Goal: Task Accomplishment & Management: Use online tool/utility

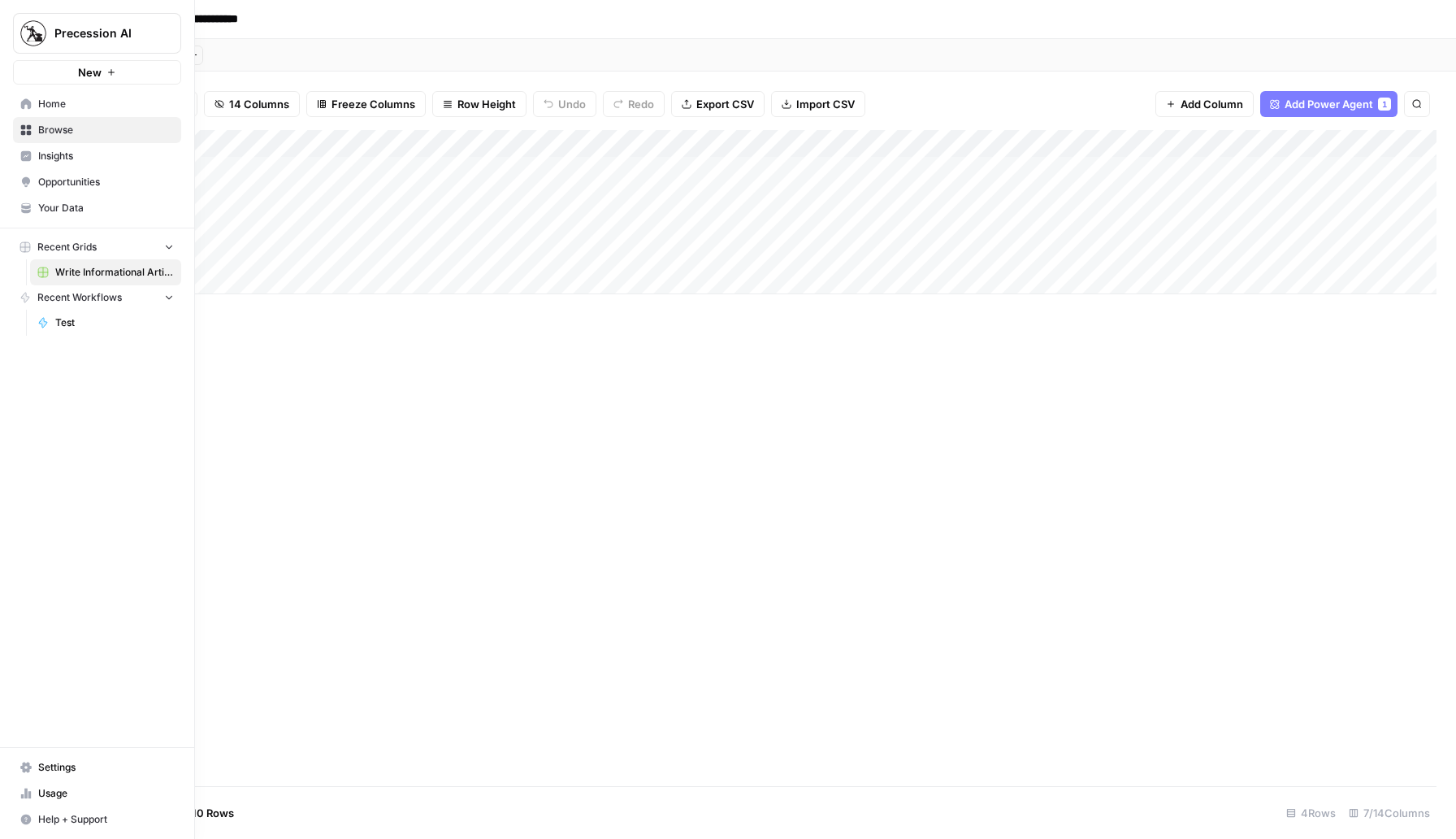
click at [100, 110] on span "Home" at bounding box center [105, 104] width 136 height 14
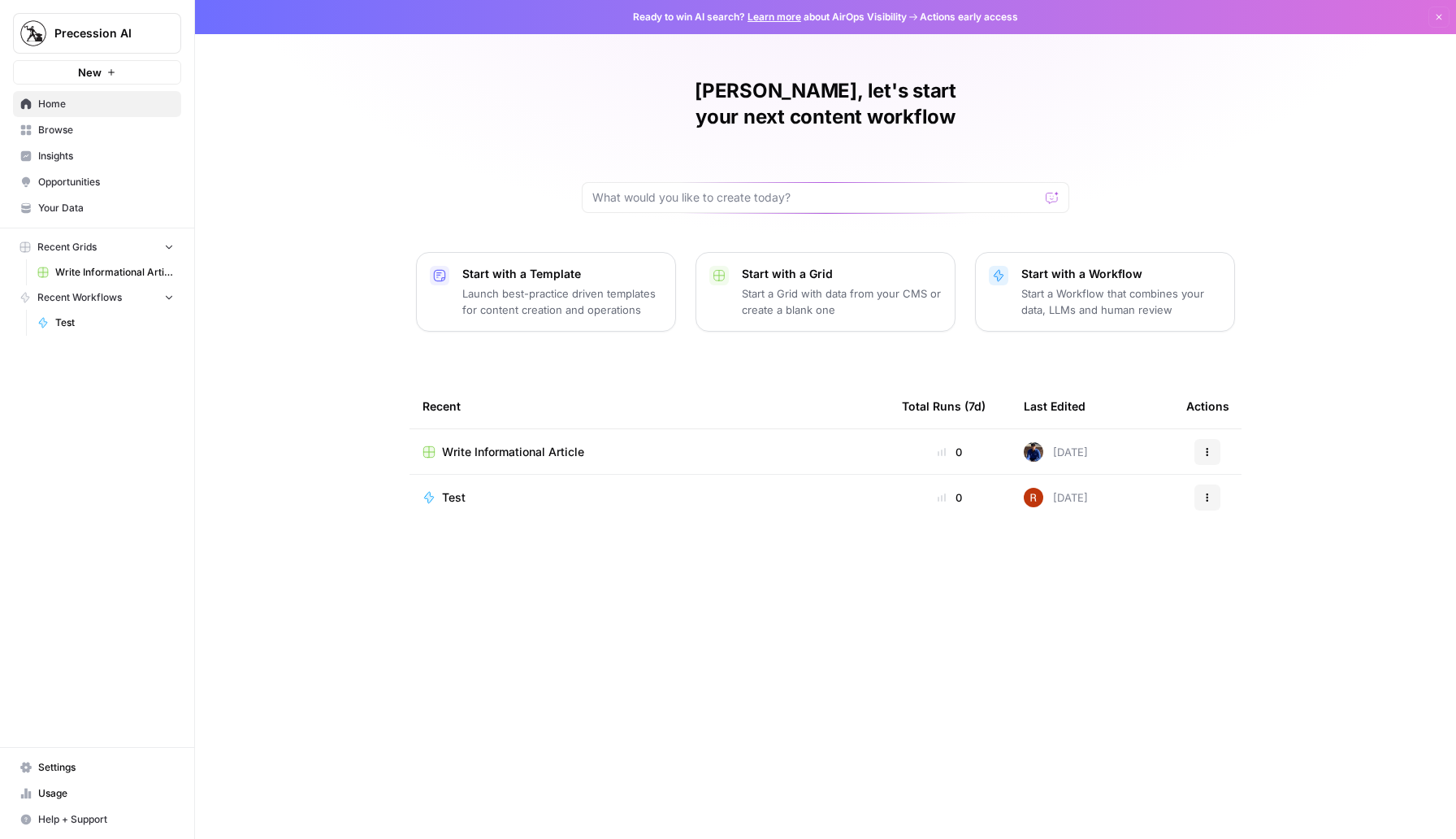
click at [619, 286] on p "Launch best-practice driven templates for content creation and operations" at bounding box center [562, 302] width 200 height 33
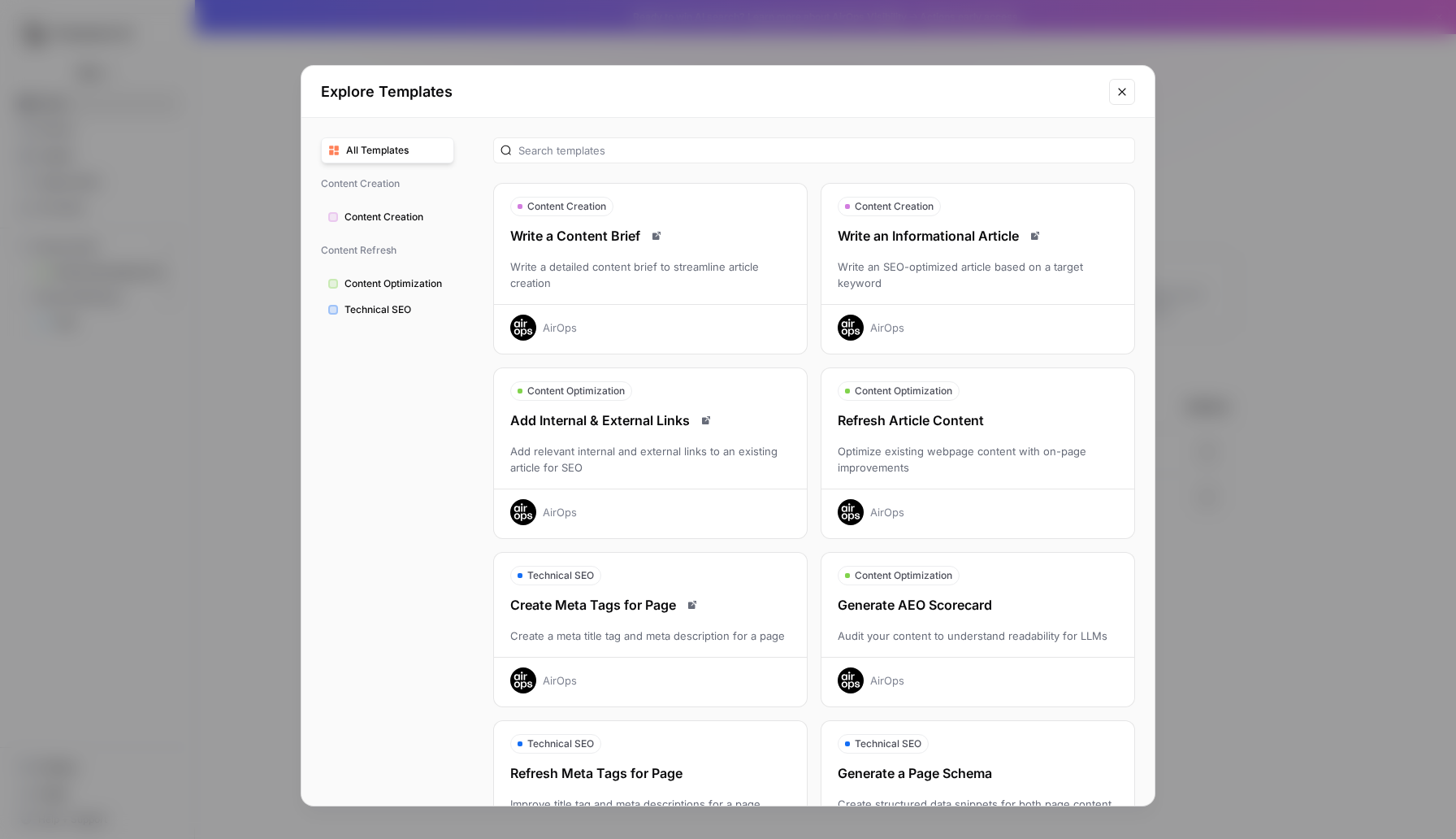
click at [1125, 85] on icon "Close modal" at bounding box center [1122, 91] width 13 height 13
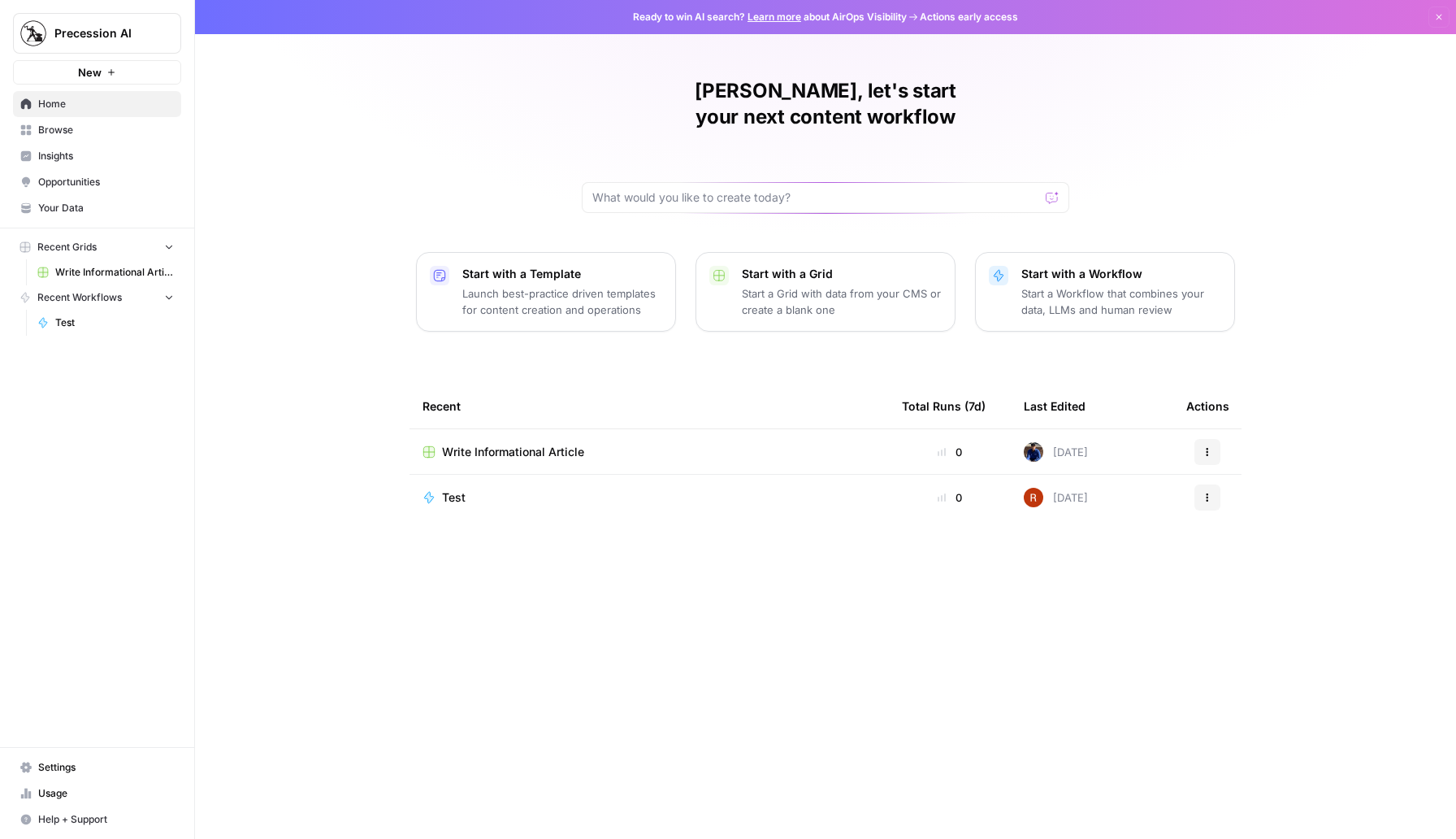
click at [1112, 286] on p "Start a Workflow that combines your data, LLMs and human review" at bounding box center [1121, 302] width 200 height 33
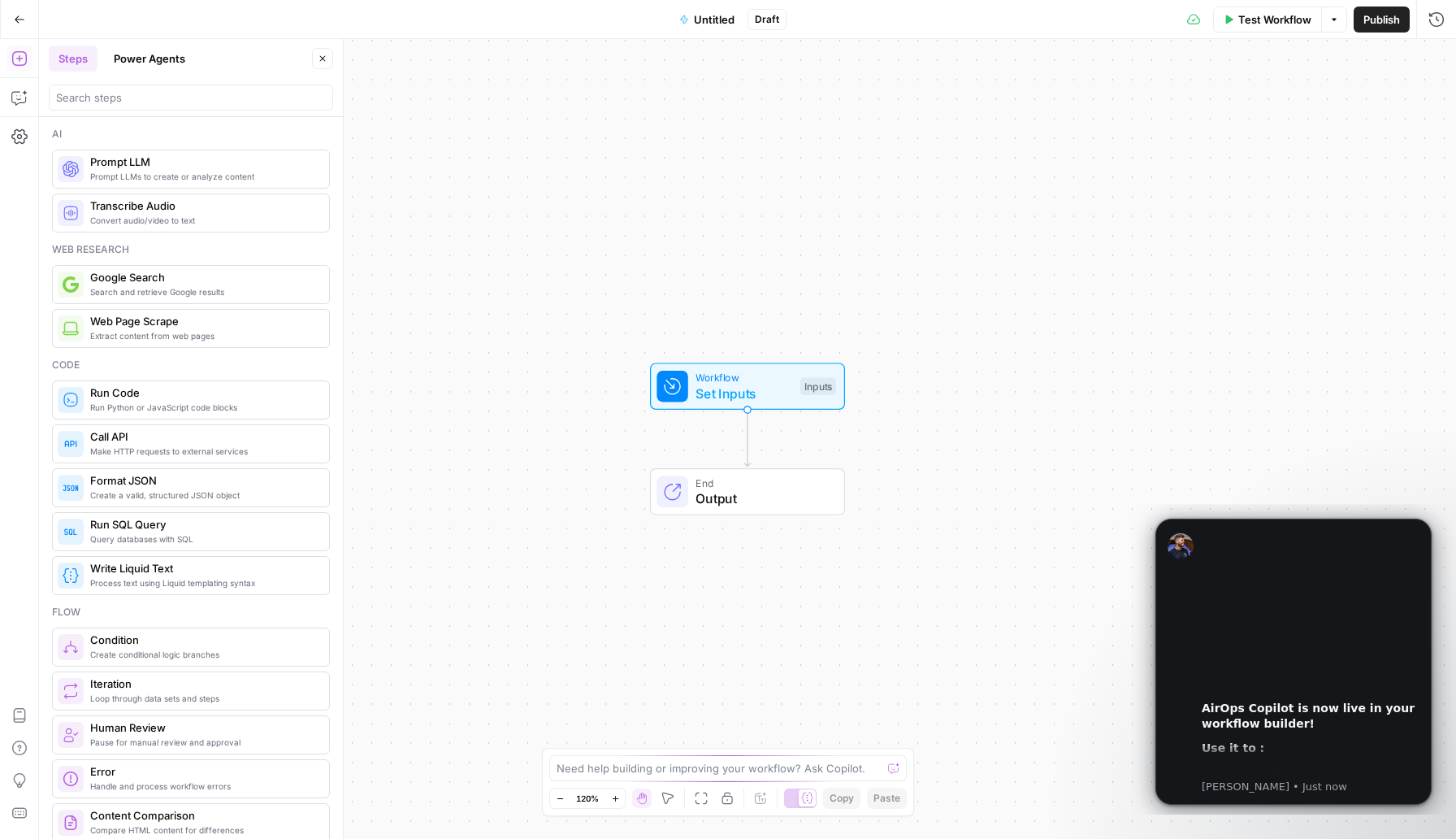
click at [19, 20] on icon "button" at bounding box center [19, 19] width 12 height 12
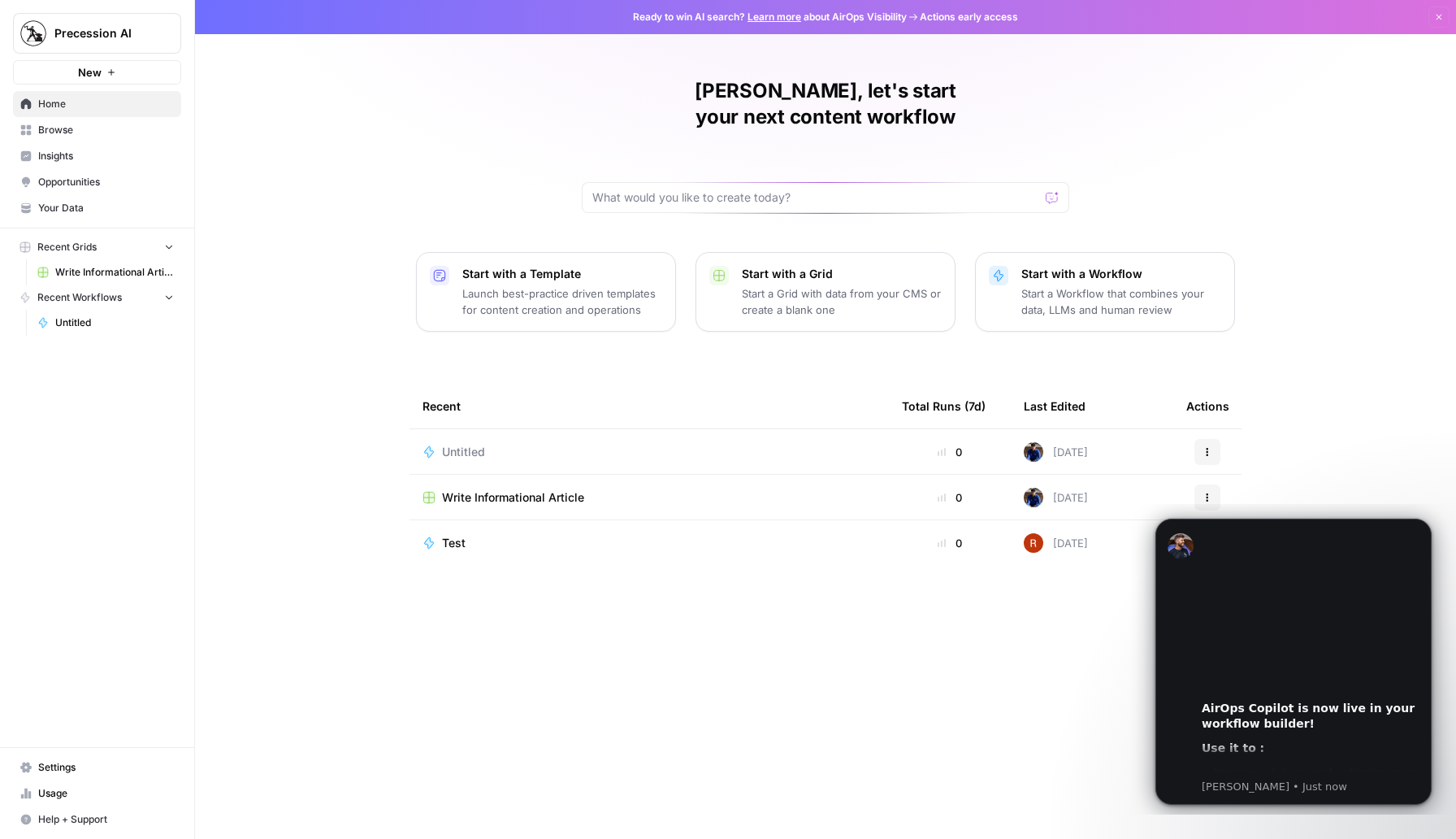
click at [1044, 286] on p "Start a Workflow that combines your data, LLMs and human review" at bounding box center [1121, 302] width 200 height 33
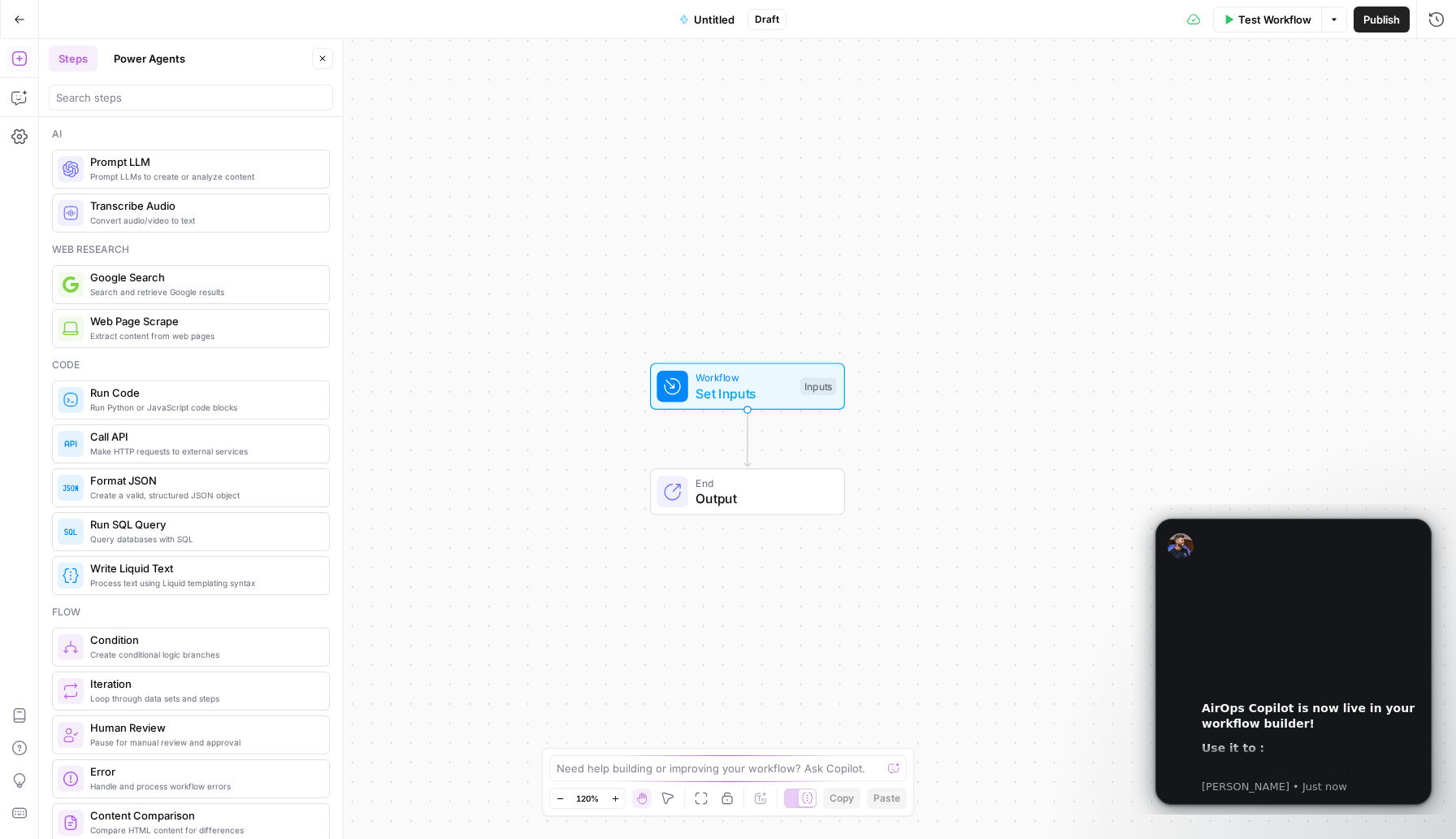
click at [23, 17] on icon "button" at bounding box center [19, 19] width 12 height 12
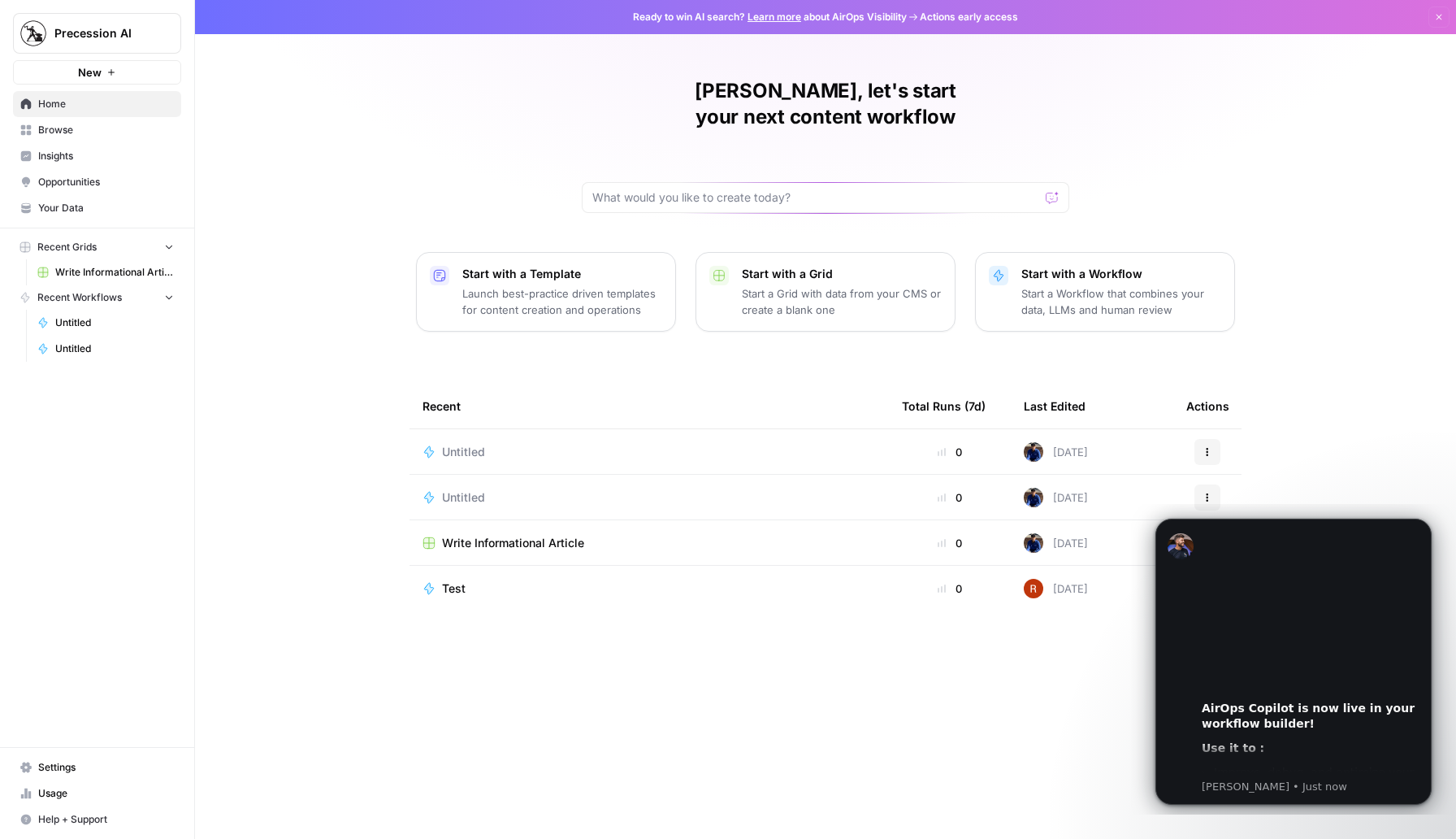
click at [586, 286] on p "Launch best-practice driven templates for content creation and operations" at bounding box center [562, 302] width 200 height 33
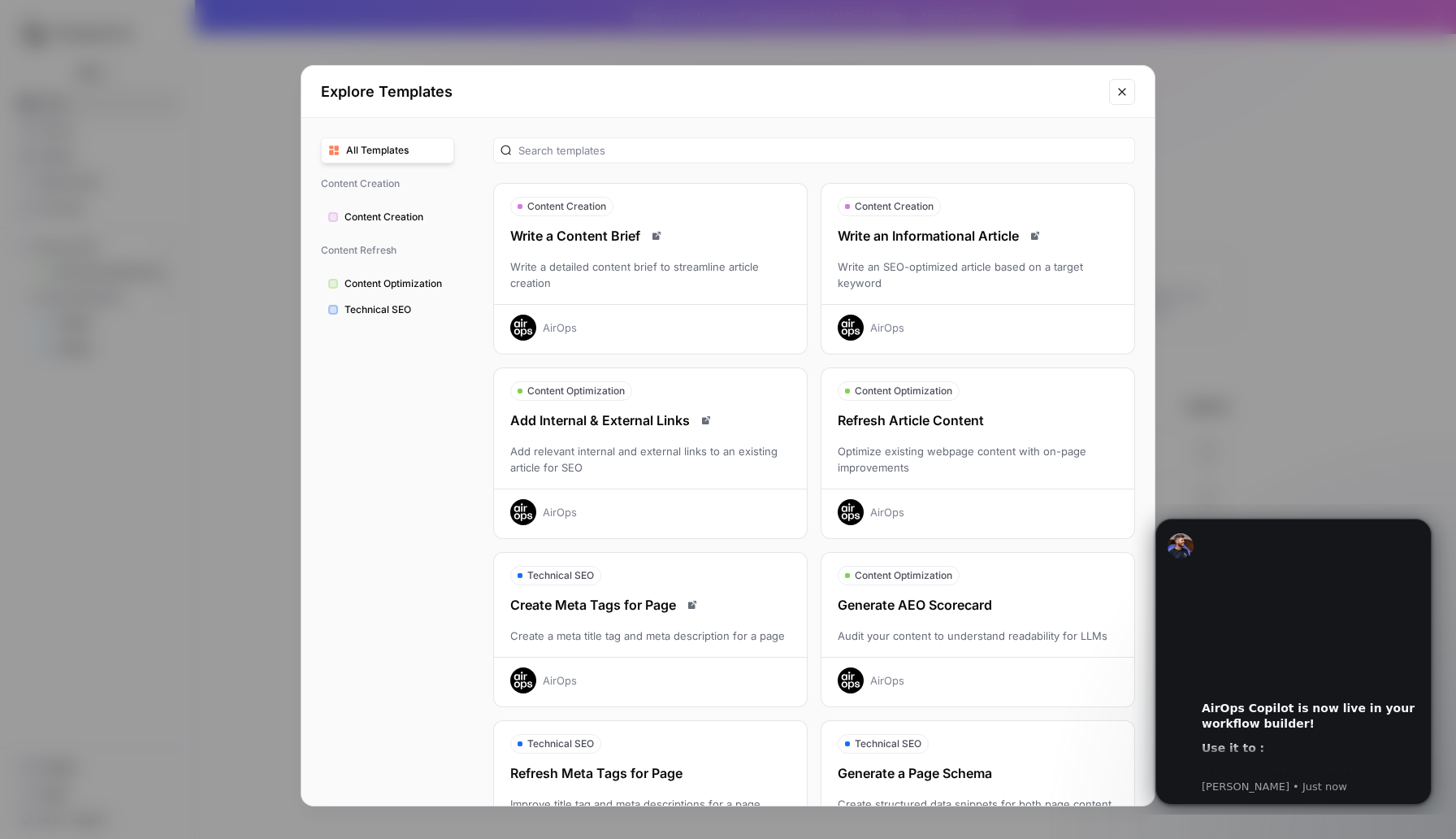
click at [429, 222] on span "Content Creation" at bounding box center [396, 216] width 103 height 14
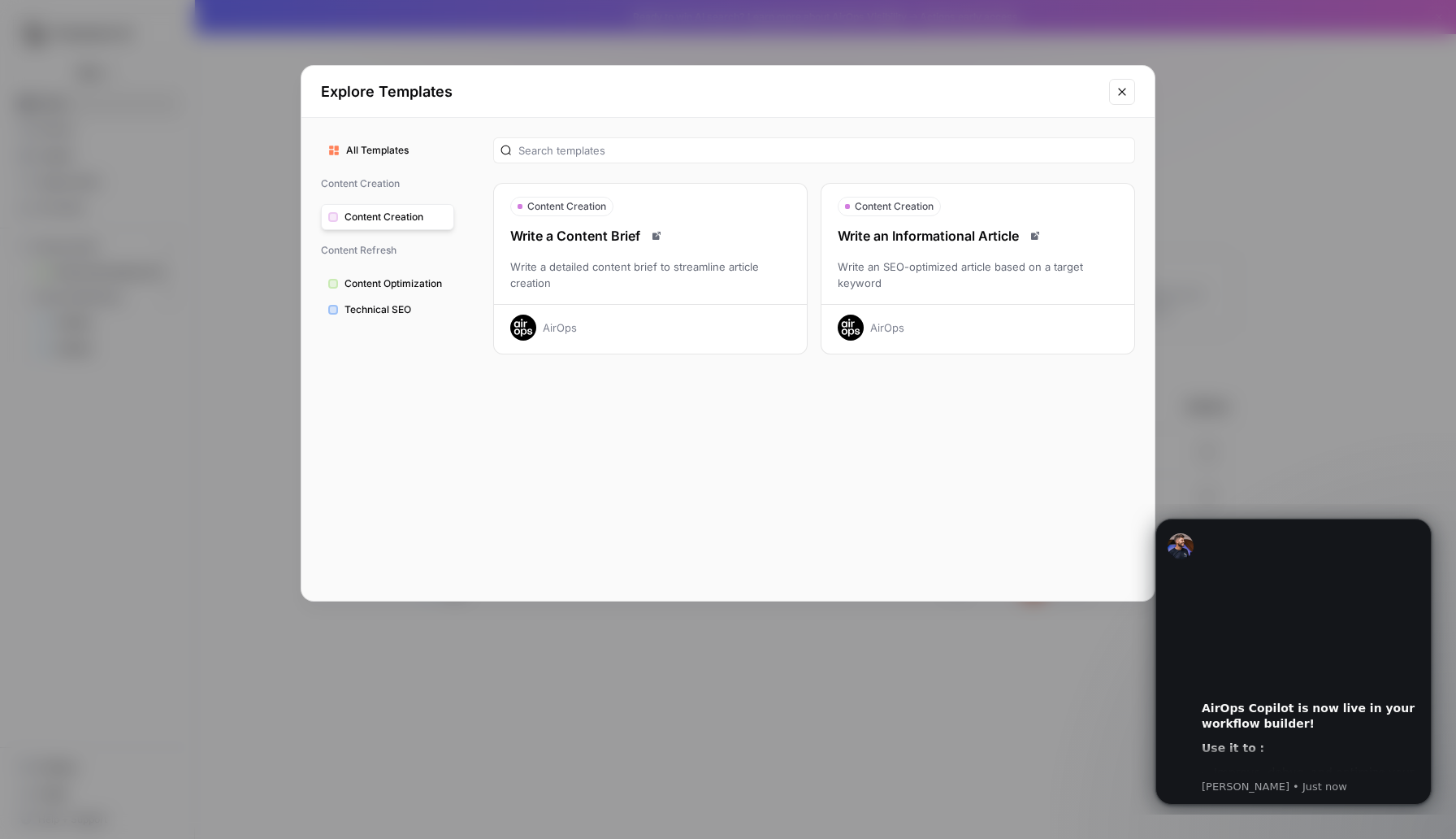
click at [1117, 86] on icon "Close modal" at bounding box center [1122, 91] width 13 height 13
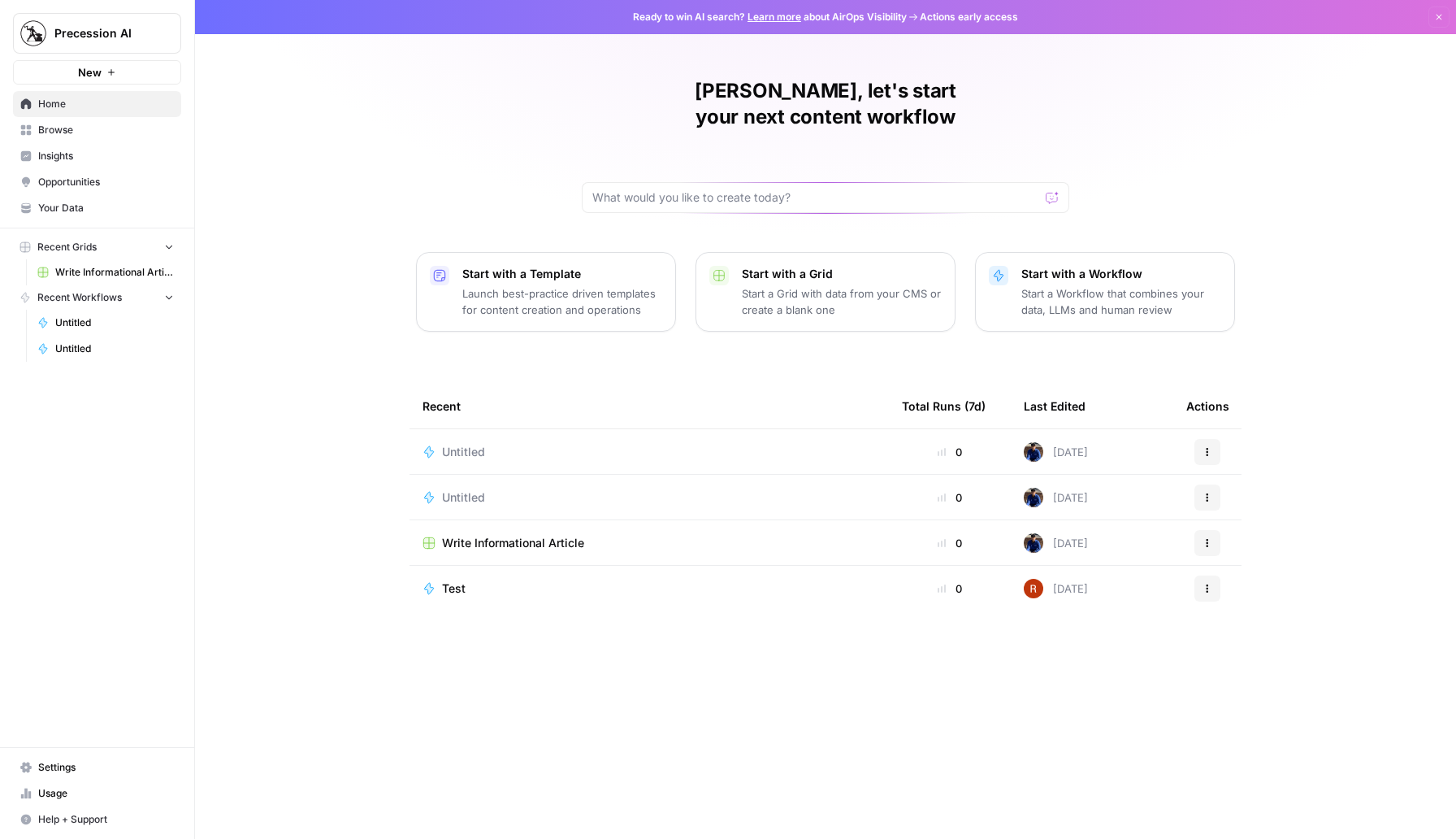
click at [1210, 484] on button "Actions" at bounding box center [1207, 497] width 26 height 26
click at [1249, 546] on span "Delete" at bounding box center [1291, 546] width 130 height 16
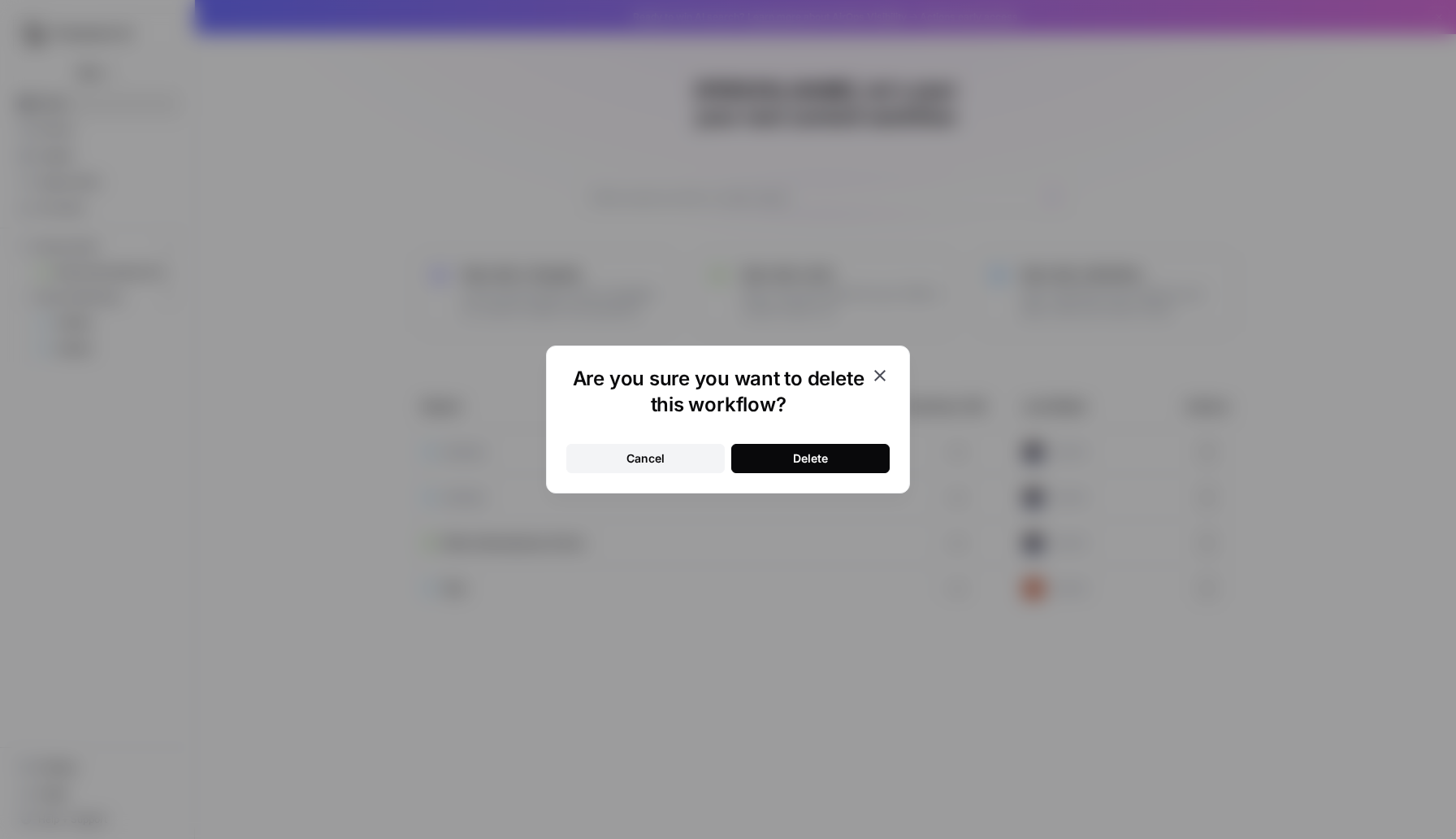
click at [823, 452] on div "Delete" at bounding box center [810, 458] width 35 height 16
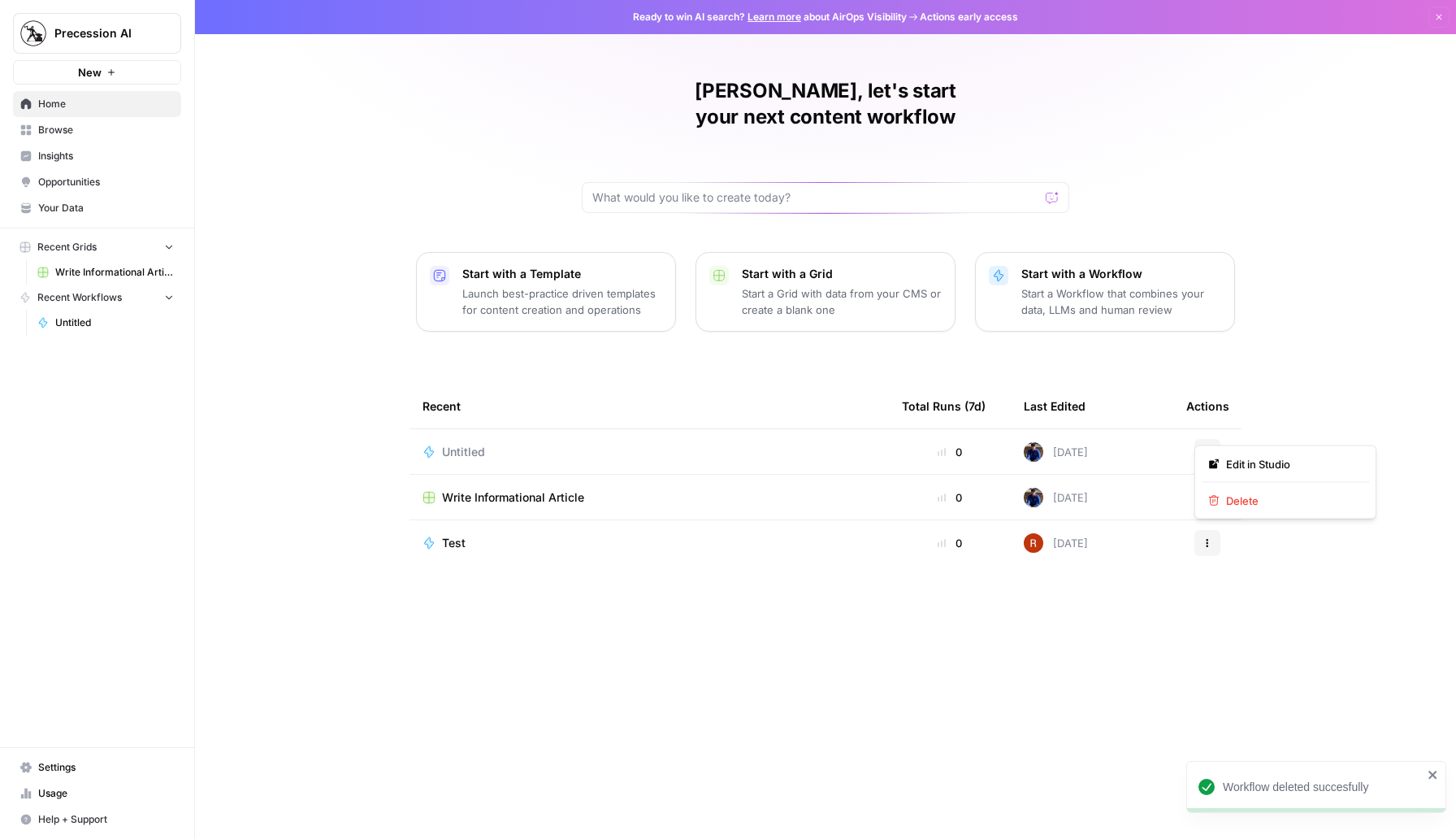
click at [1202, 439] on button "Actions" at bounding box center [1207, 452] width 26 height 26
click at [1255, 499] on span "Delete" at bounding box center [1291, 500] width 130 height 16
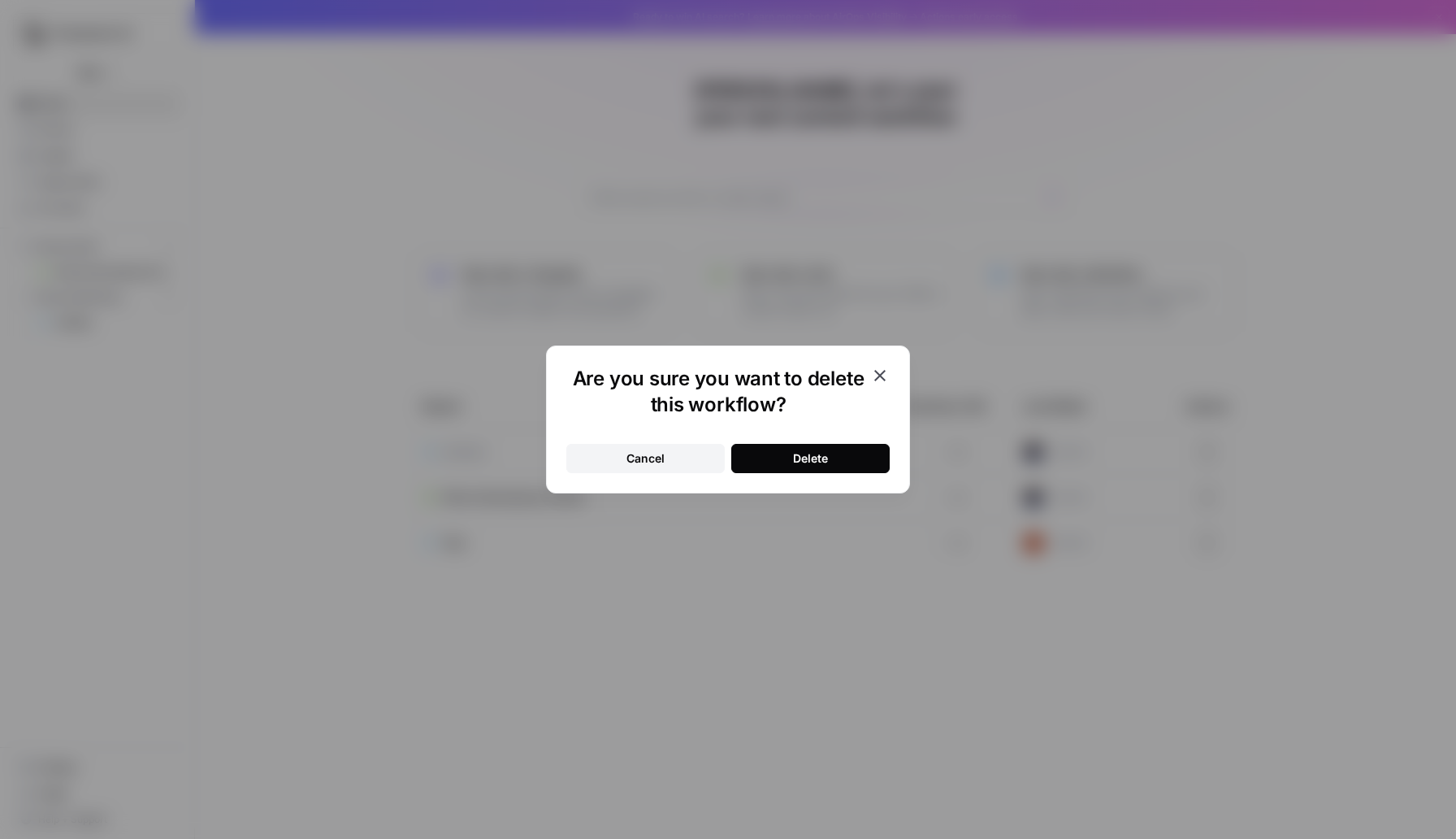
click at [851, 445] on button "Delete" at bounding box center [810, 458] width 158 height 29
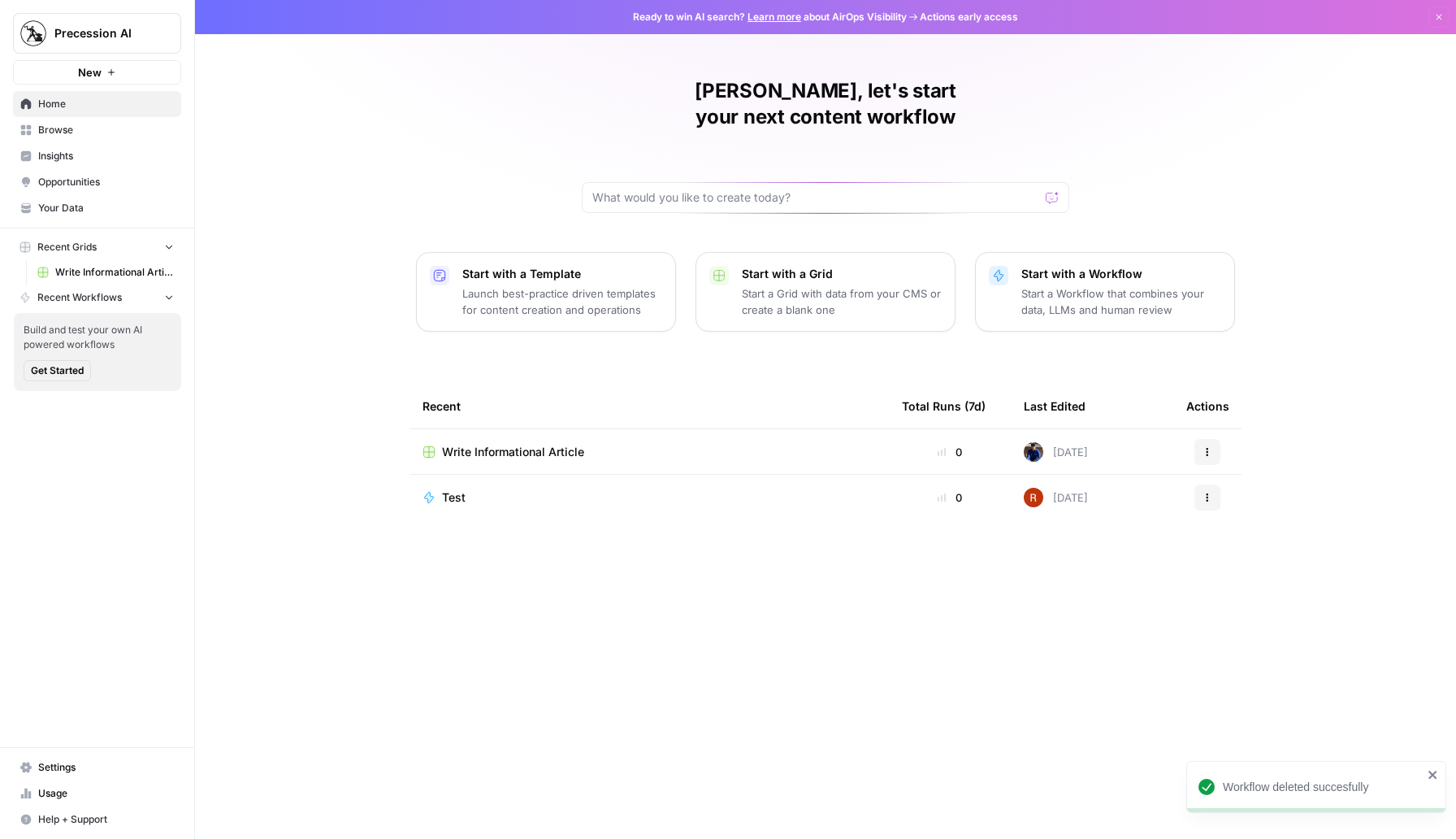
click at [1091, 286] on p "Start a Workflow that combines your data, LLMs and human review" at bounding box center [1121, 302] width 200 height 33
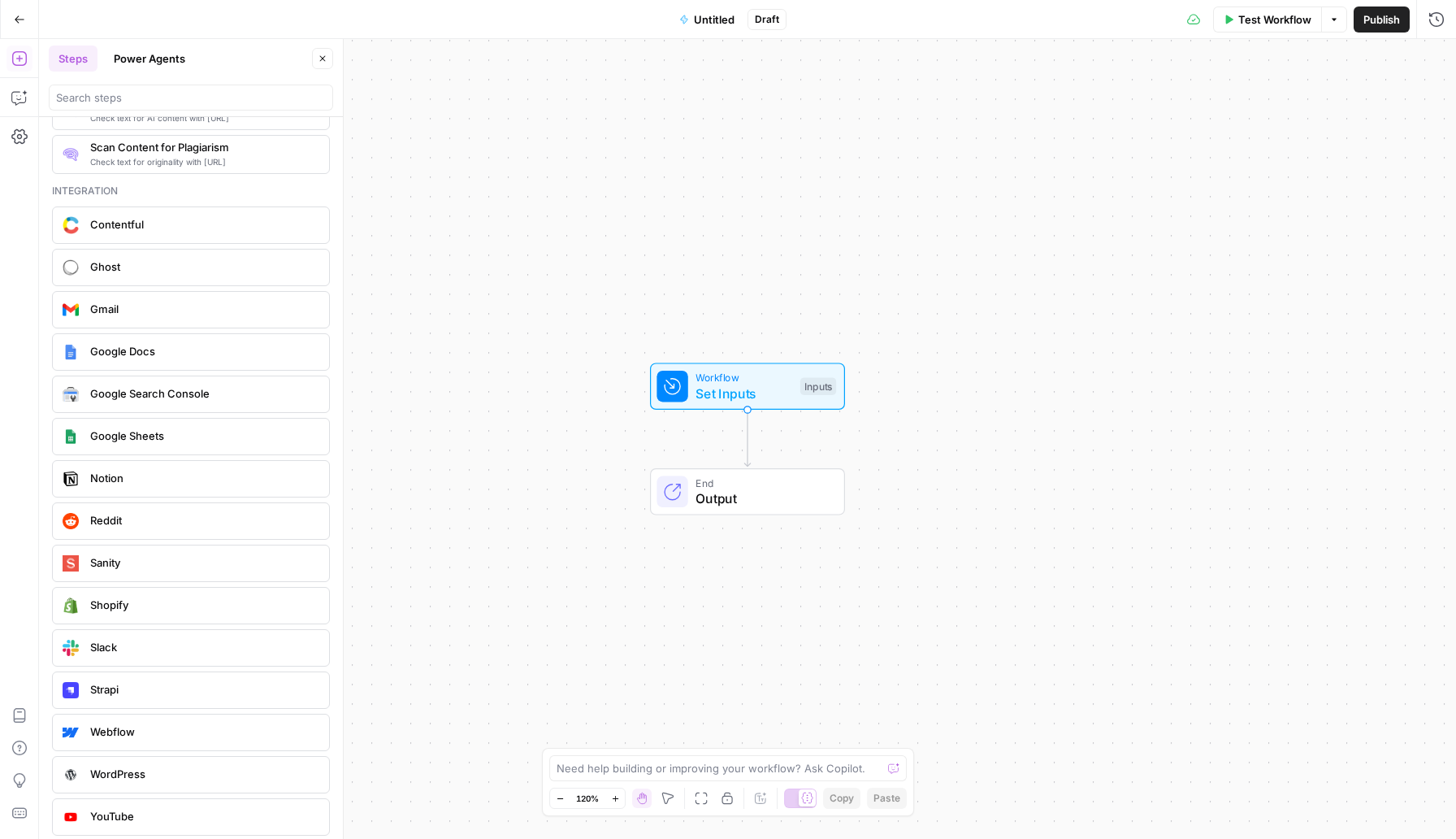
scroll to position [2814, 0]
click at [243, 524] on span "Reddit" at bounding box center [203, 521] width 226 height 16
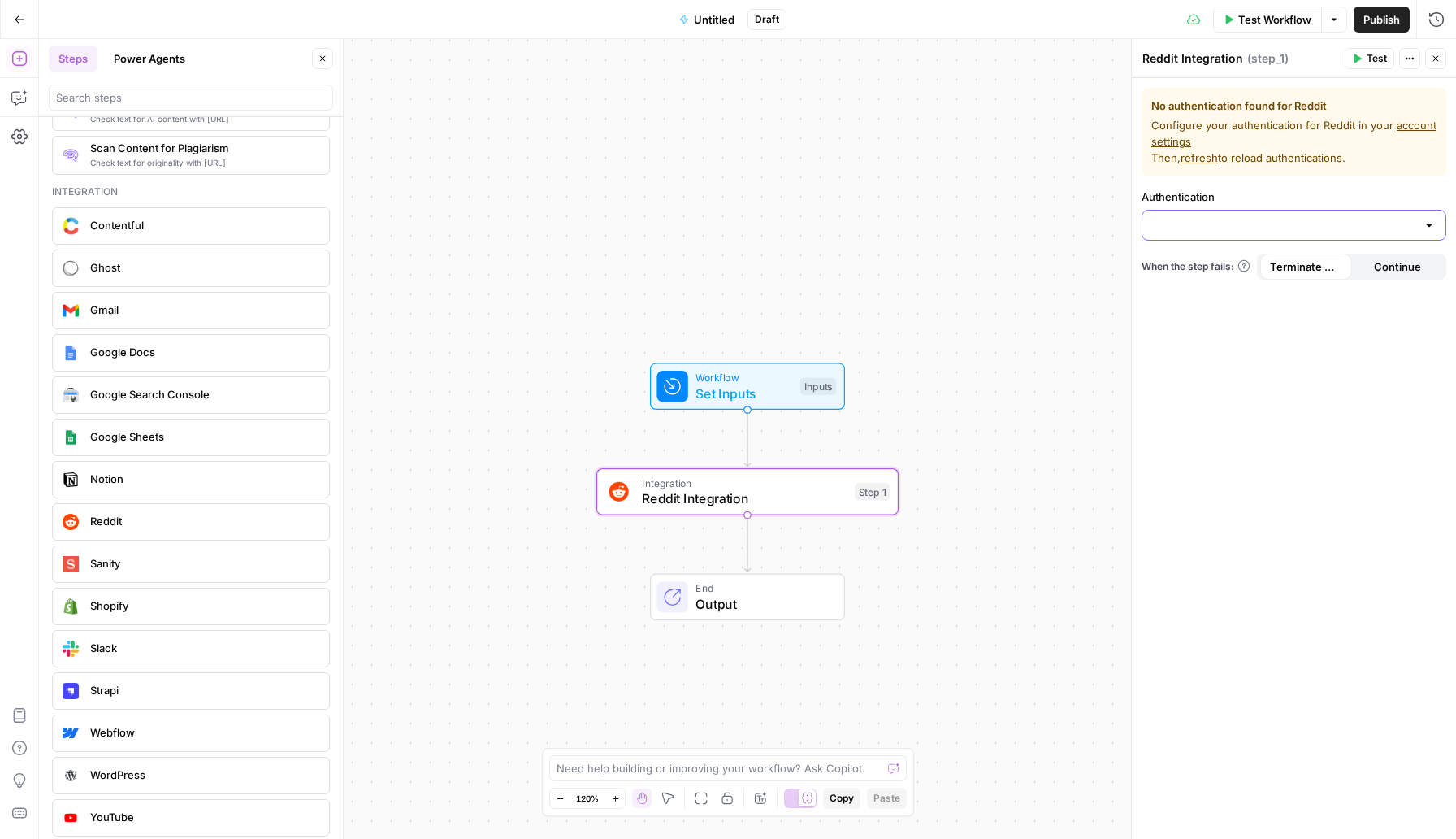
click at [1361, 218] on input "Authentication" at bounding box center [1284, 225] width 264 height 16
click at [771, 458] on icon "button" at bounding box center [778, 456] width 15 height 15
click at [691, 210] on span "Delete Step" at bounding box center [684, 206] width 63 height 16
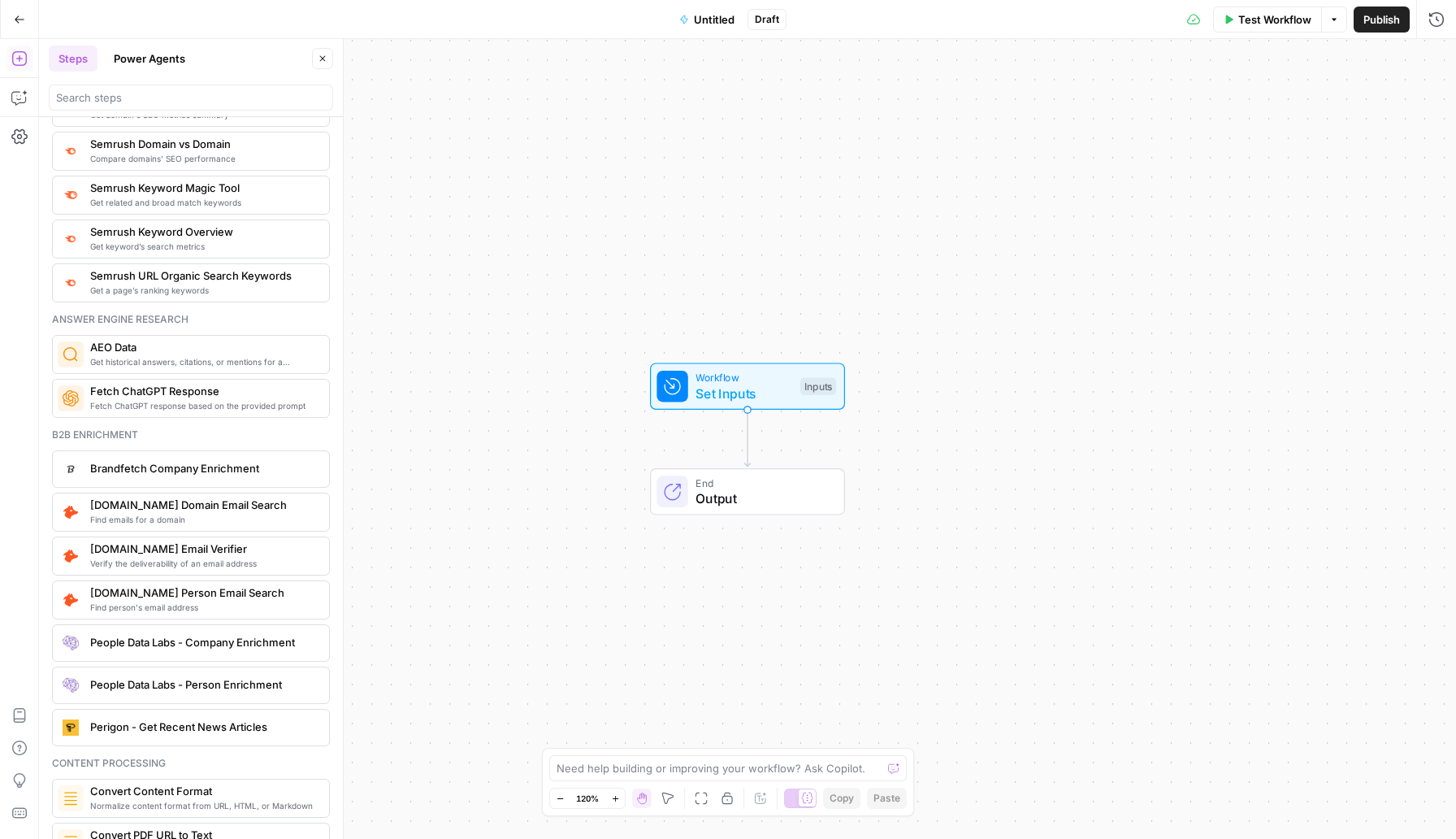
scroll to position [1912, 0]
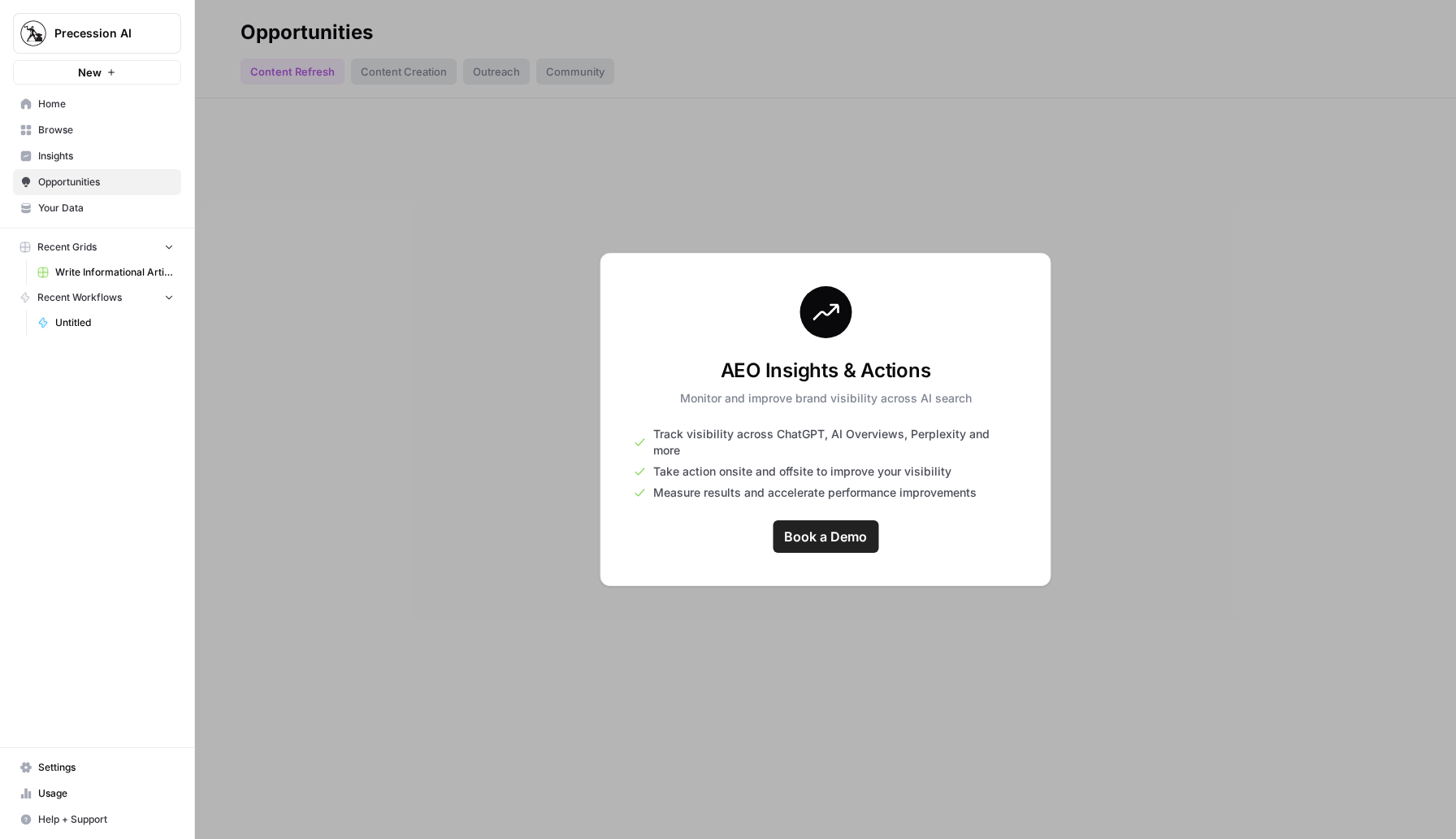
click at [403, 76] on div at bounding box center [826, 420] width 1261 height 839
click at [120, 35] on span "Precession AI" at bounding box center [104, 33] width 99 height 16
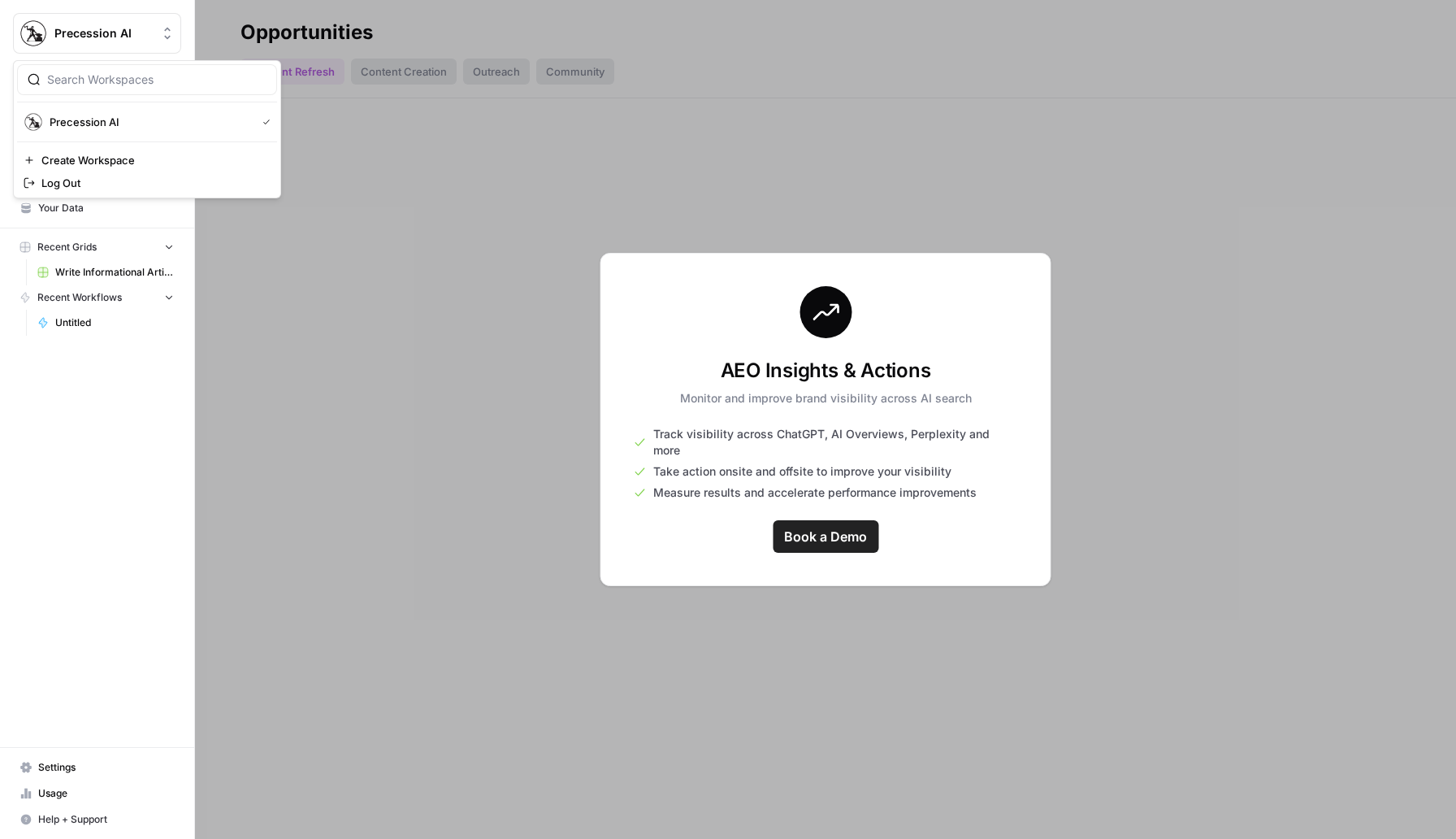
click at [120, 35] on span "Precession AI" at bounding box center [104, 33] width 99 height 16
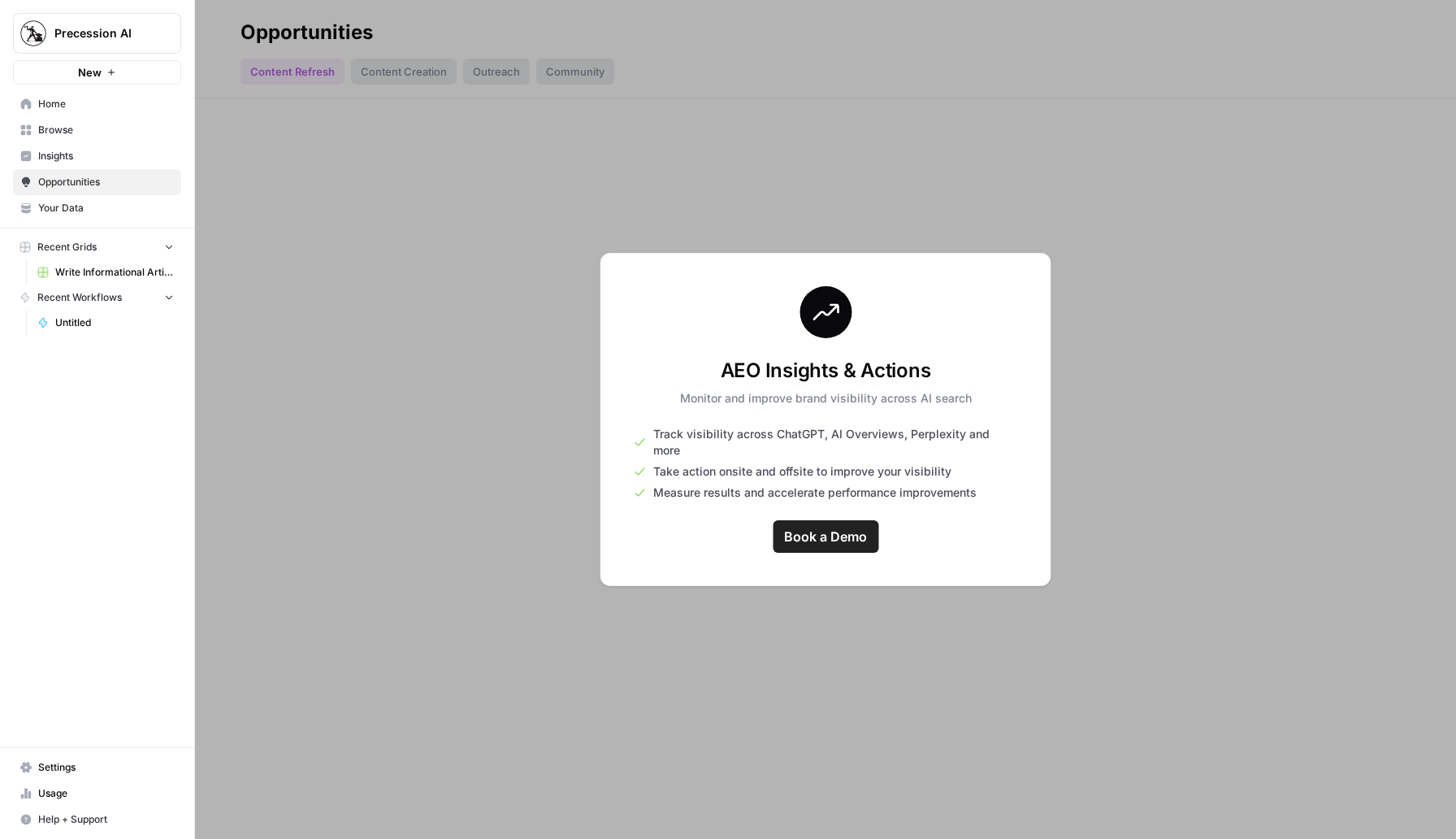
click at [120, 35] on span "Precession AI" at bounding box center [104, 33] width 99 height 16
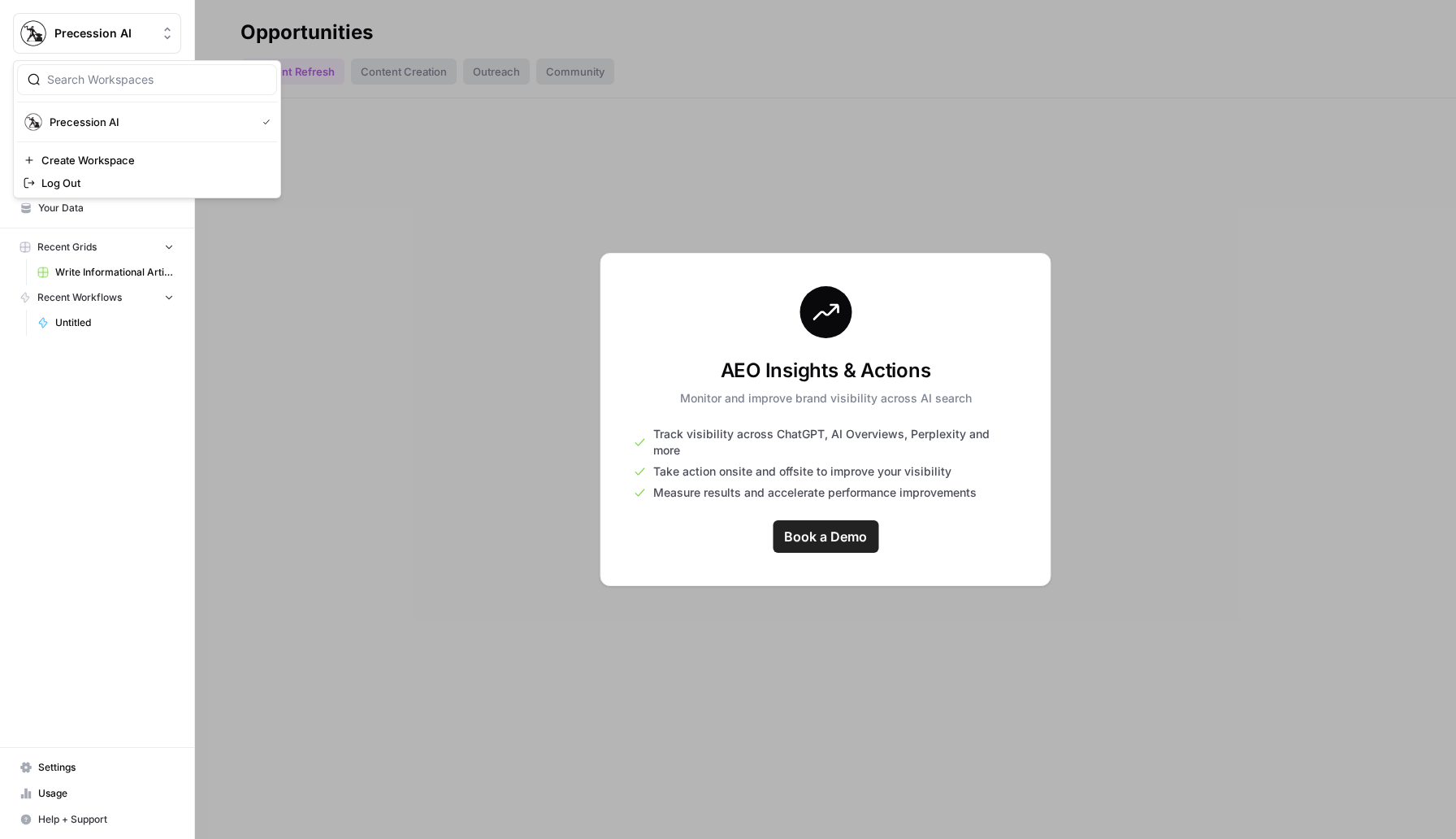
click at [120, 35] on span "Precession AI" at bounding box center [104, 33] width 99 height 16
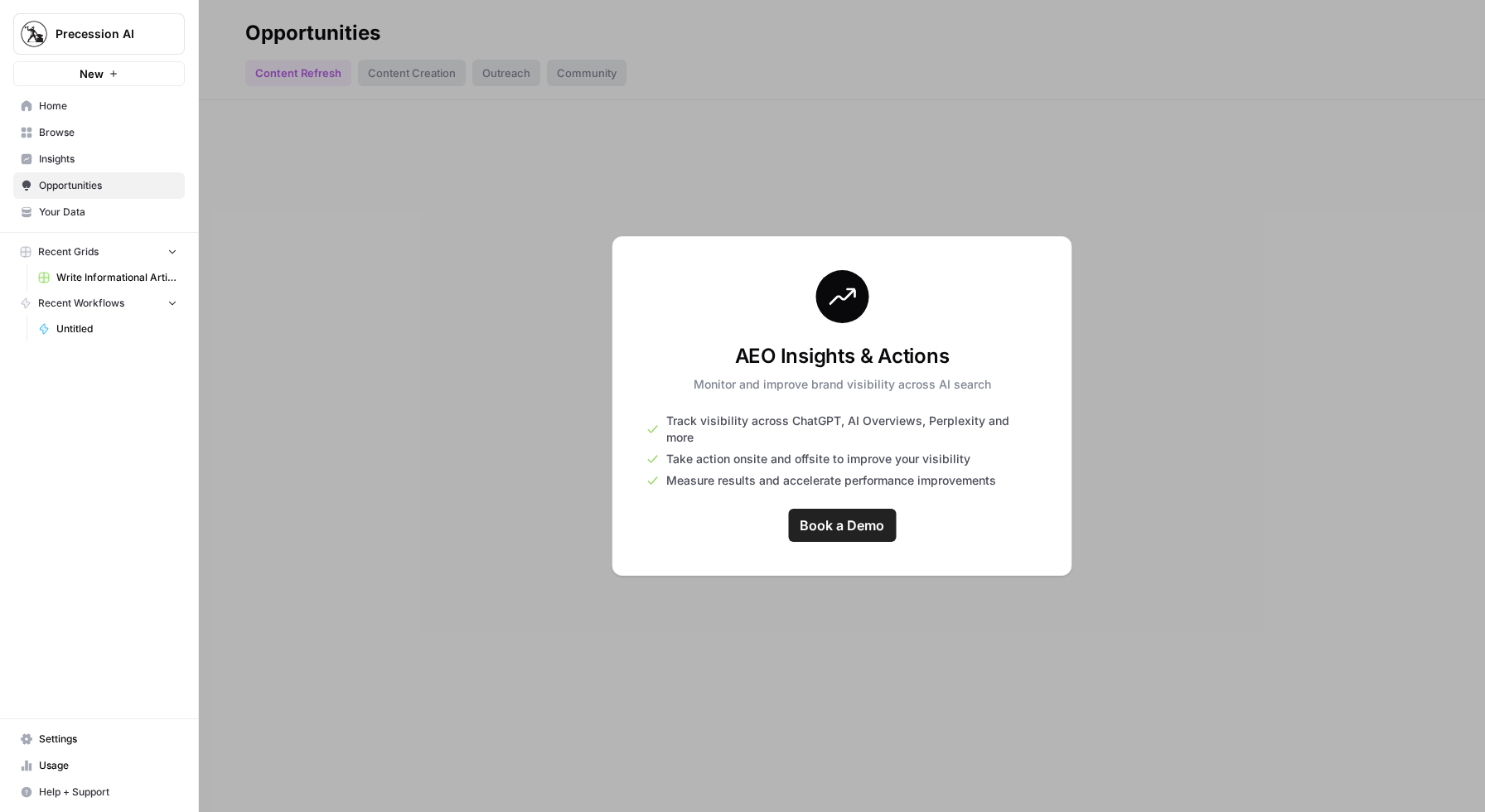
click at [1398, 163] on div at bounding box center [843, 406] width 1287 height 812
